Goal: Transaction & Acquisition: Book appointment/travel/reservation

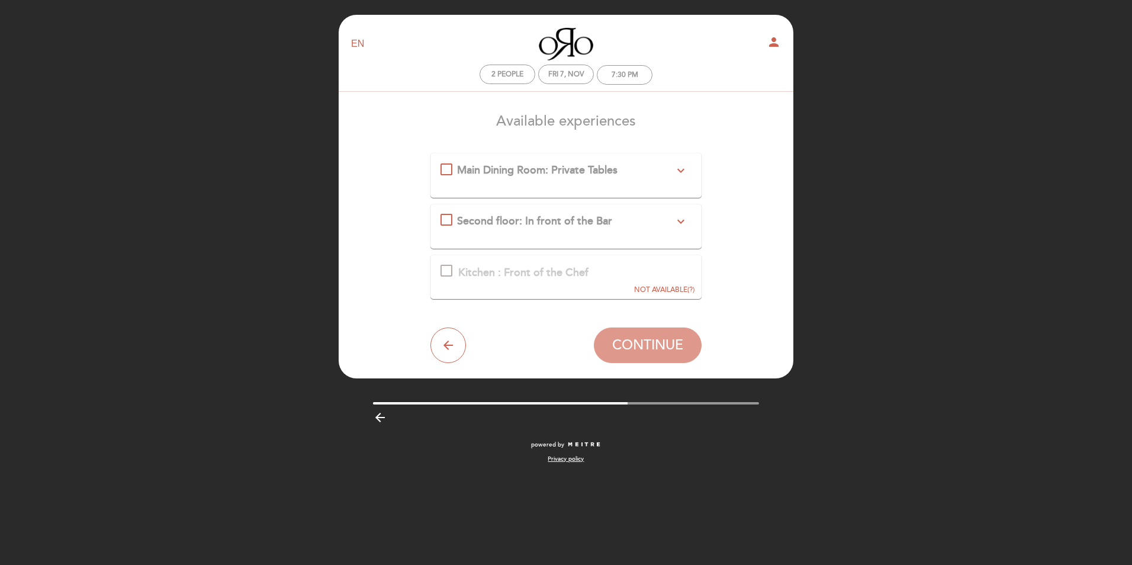
click at [681, 222] on icon "expand_more" at bounding box center [681, 221] width 14 height 14
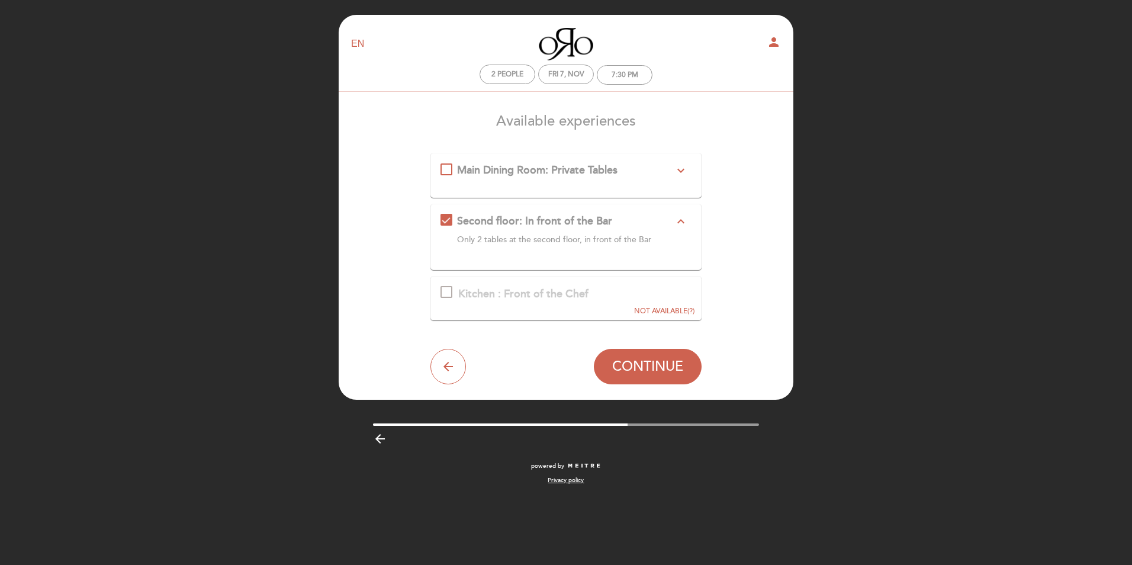
click at [677, 175] on icon "expand_more" at bounding box center [681, 170] width 14 height 14
click at [659, 235] on div "Second floor: In front of the Bar expand_more Only 2 tables at the second floor…" at bounding box center [567, 247] width 272 height 45
click at [659, 241] on div "Second floor: In front of the Bar expand_more" at bounding box center [565, 242] width 217 height 15
click at [676, 174] on icon "expand_more" at bounding box center [681, 170] width 14 height 14
click at [589, 184] on div "We serve two options of tasting menus." at bounding box center [565, 189] width 217 height 12
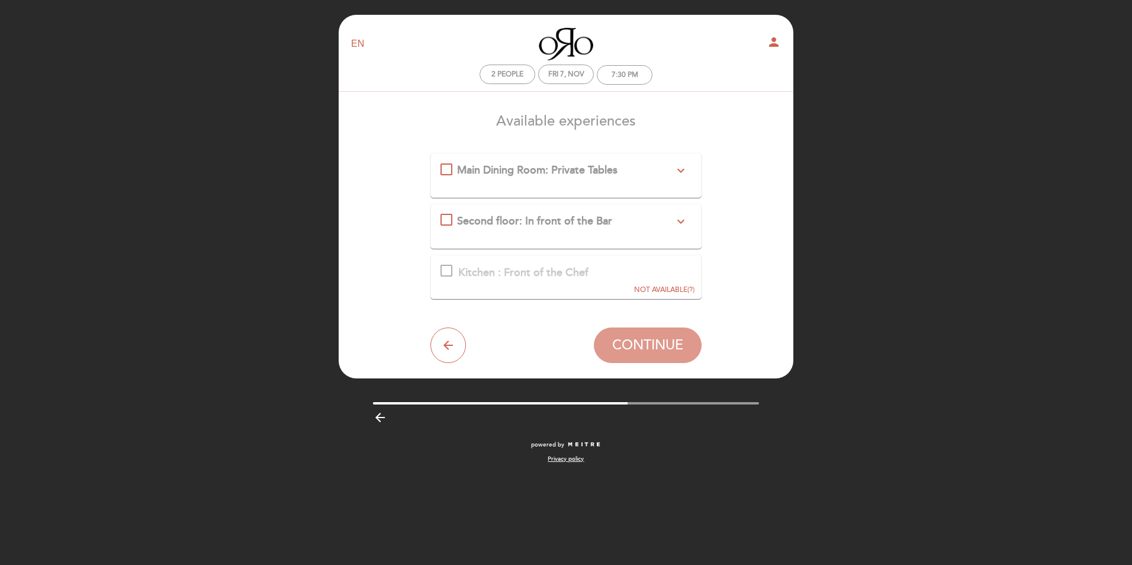
click at [586, 174] on span "Main Dining Room: Private Tables" at bounding box center [537, 169] width 161 height 13
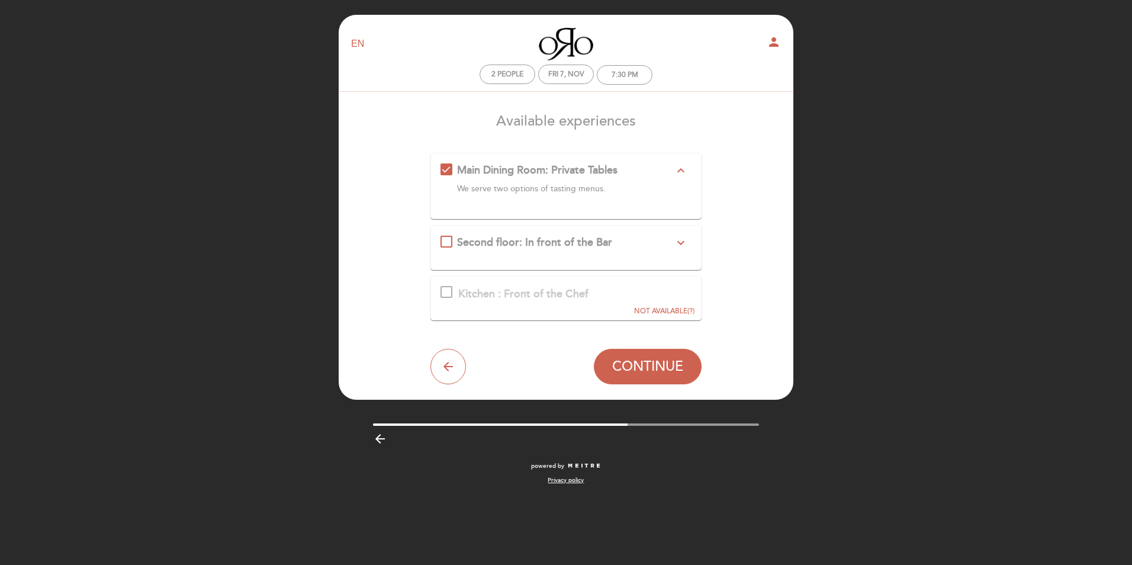
click at [650, 374] on span "CONTINUE" at bounding box center [647, 366] width 71 height 17
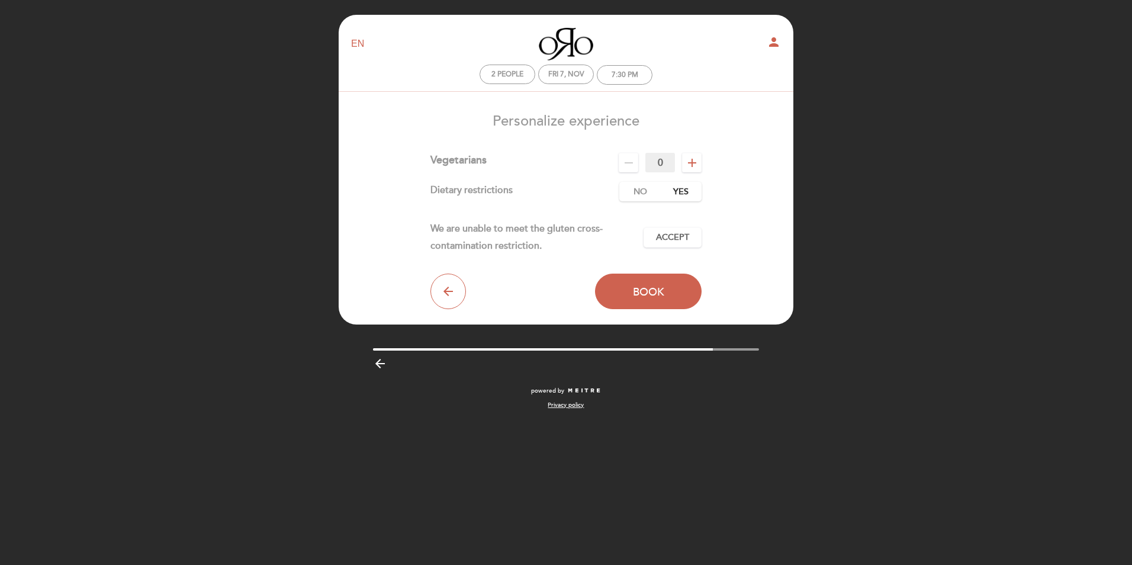
click at [673, 194] on label "Yes" at bounding box center [680, 192] width 41 height 20
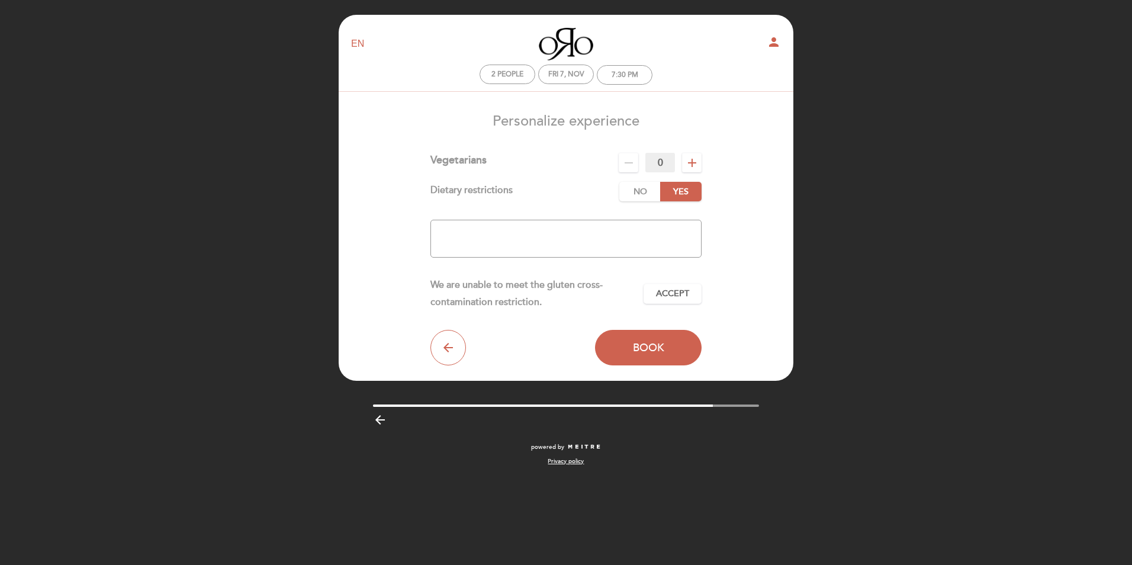
click at [598, 231] on textarea at bounding box center [567, 239] width 272 height 38
click at [643, 193] on label "No" at bounding box center [640, 192] width 41 height 20
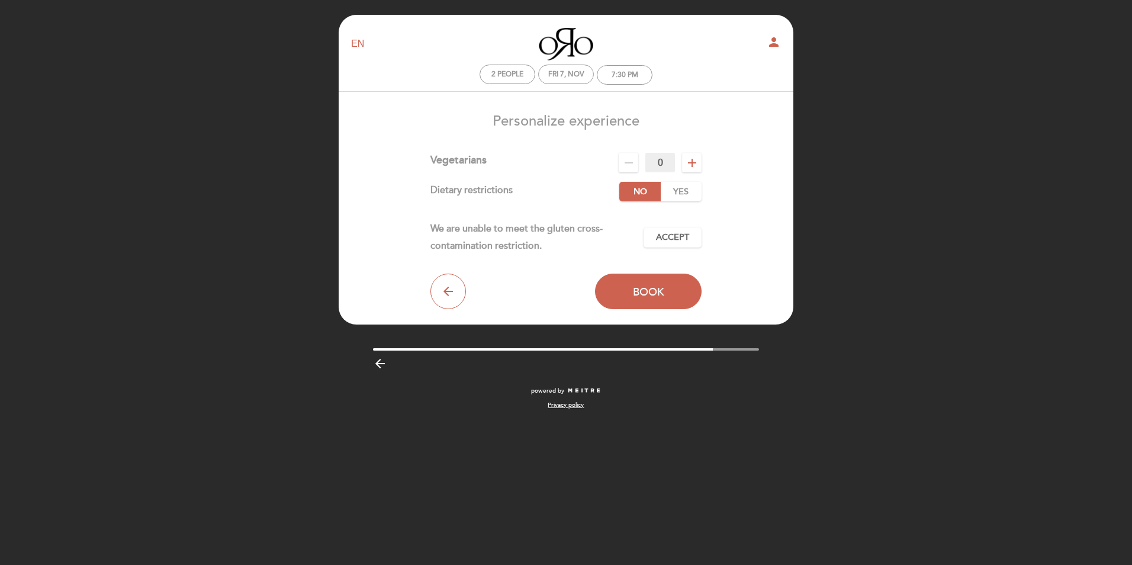
click at [664, 237] on span "Accept" at bounding box center [672, 238] width 33 height 12
click at [663, 290] on span "Book" at bounding box center [648, 291] width 31 height 13
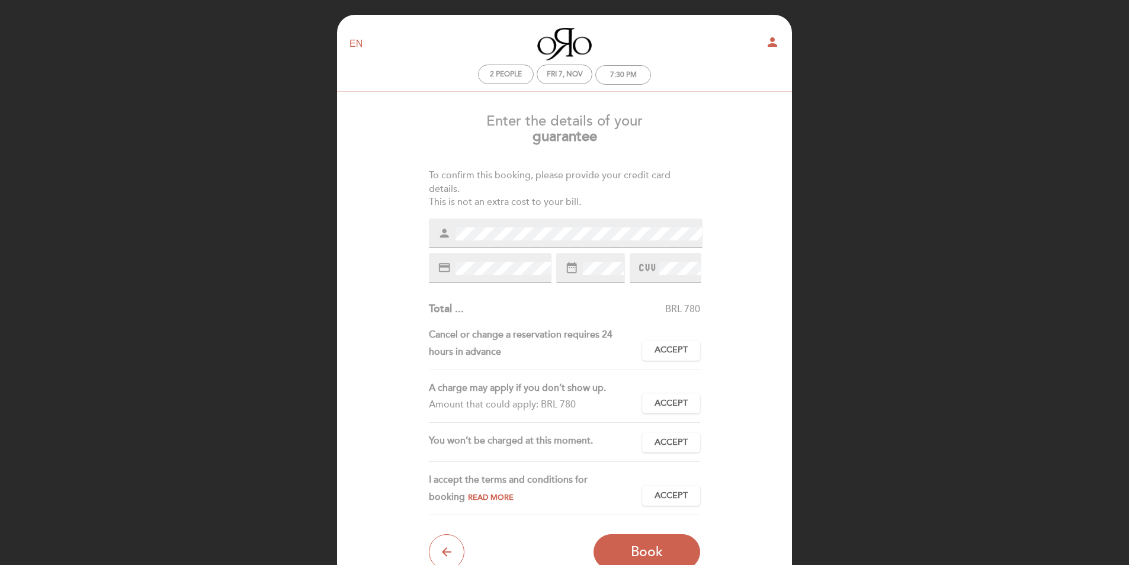
click at [729, 346] on div "Enter the details of your guarantee To confirm this booking, please provide you…" at bounding box center [564, 337] width 438 height 466
click at [673, 346] on span "Accept" at bounding box center [670, 350] width 33 height 12
click at [668, 403] on span "Accept" at bounding box center [670, 403] width 33 height 12
click at [676, 447] on span "Accept" at bounding box center [670, 443] width 33 height 12
click at [690, 497] on button "Accept Accepted" at bounding box center [671, 496] width 58 height 20
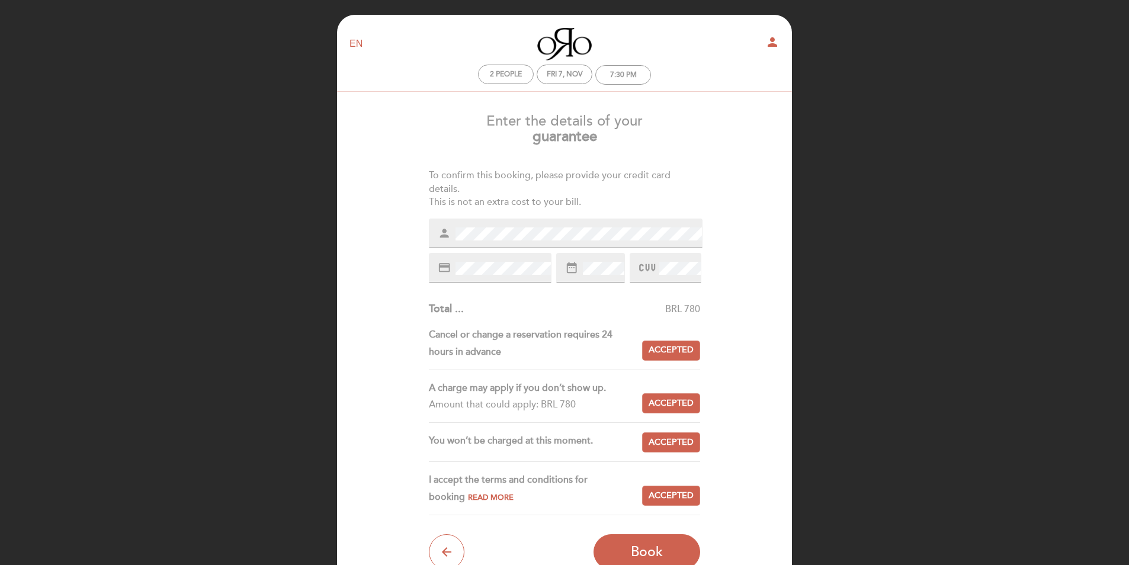
click at [661, 551] on span "Book" at bounding box center [647, 552] width 32 height 17
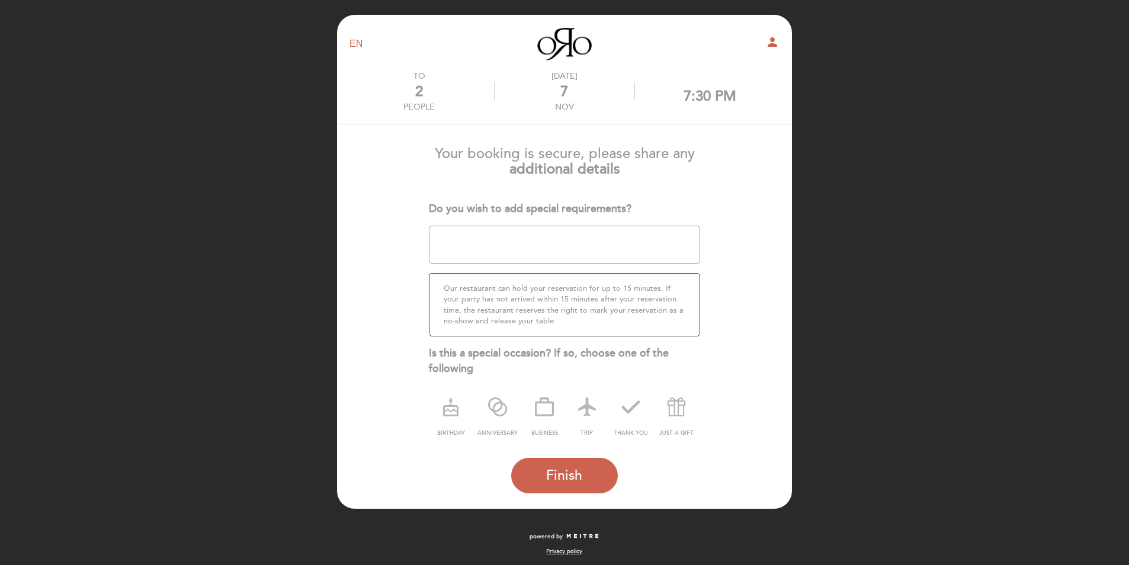
click at [725, 231] on form "Your booking is secure, please share any additional details Do you wish to add …" at bounding box center [564, 315] width 438 height 357
click at [758, 246] on form "Your booking is secure, please share any additional details Do you wish to add …" at bounding box center [564, 315] width 438 height 357
click at [589, 465] on button "Finish" at bounding box center [564, 476] width 107 height 36
